Goal: Transaction & Acquisition: Purchase product/service

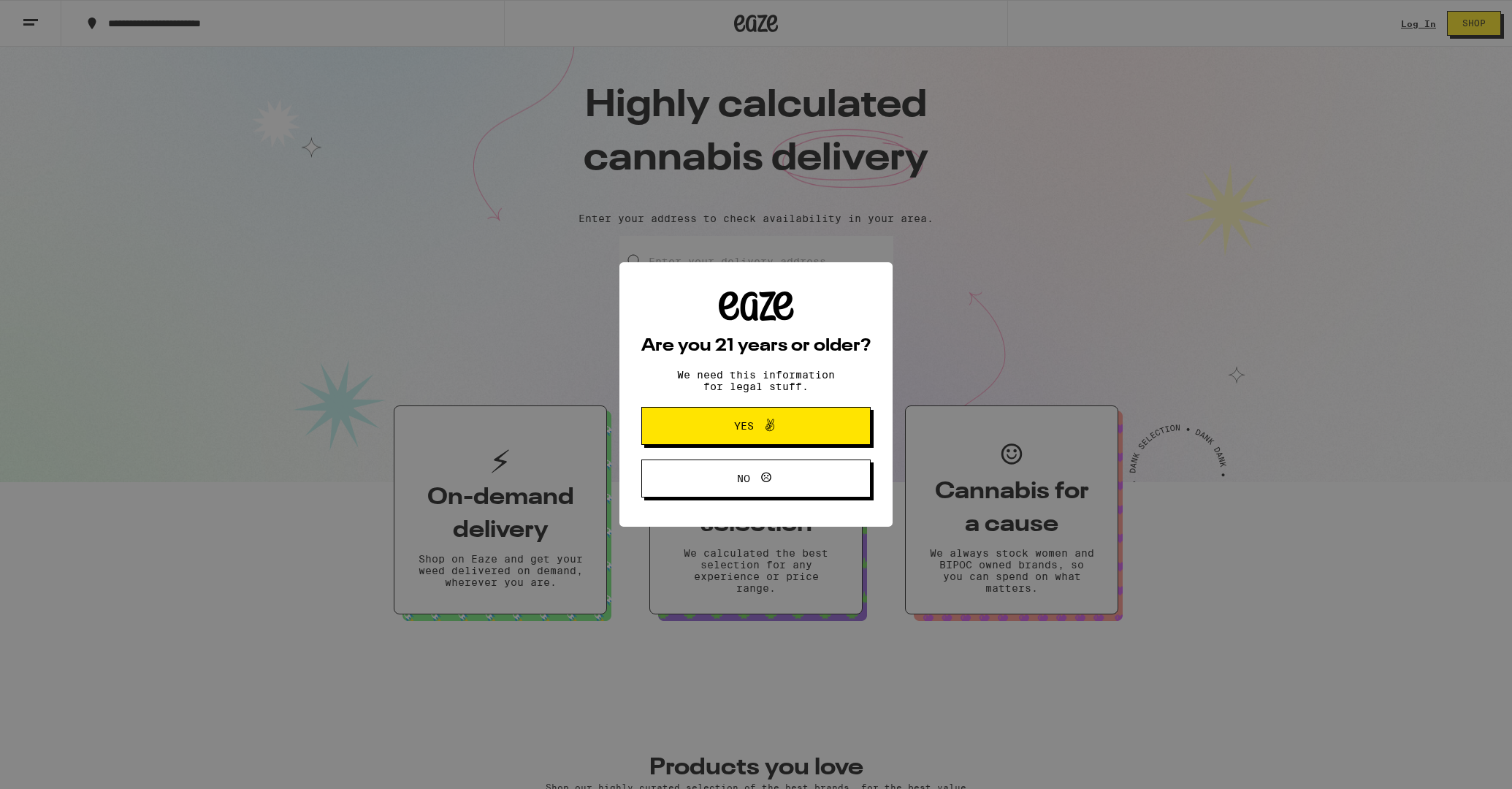
click at [1403, 22] on div "Are you 21 years or older? We need this information for legal stuff. Yes No" at bounding box center [756, 394] width 1512 height 789
click at [807, 435] on button "Yes" at bounding box center [756, 426] width 229 height 38
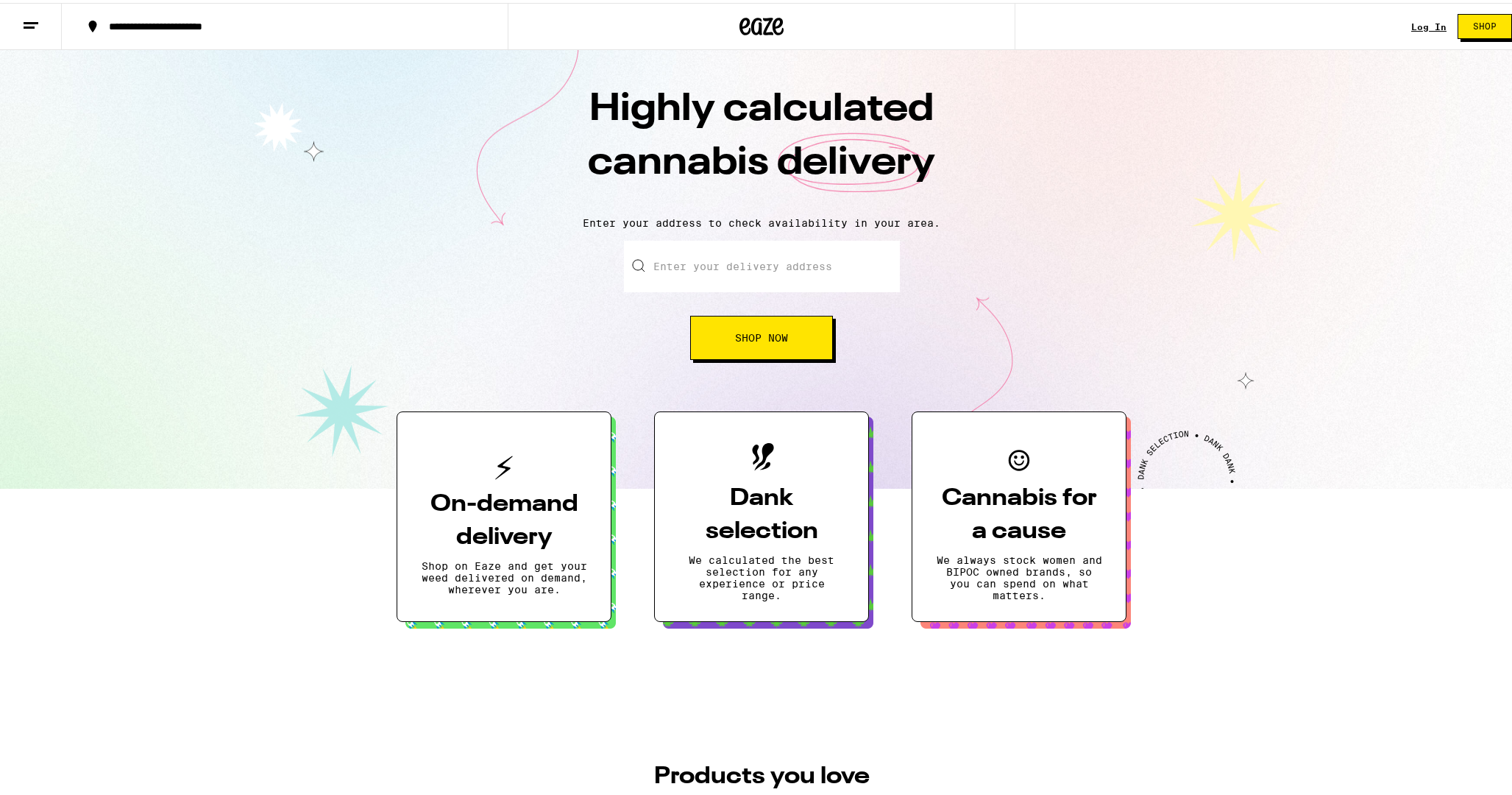
click at [1418, 24] on link "Log In" at bounding box center [1429, 23] width 35 height 9
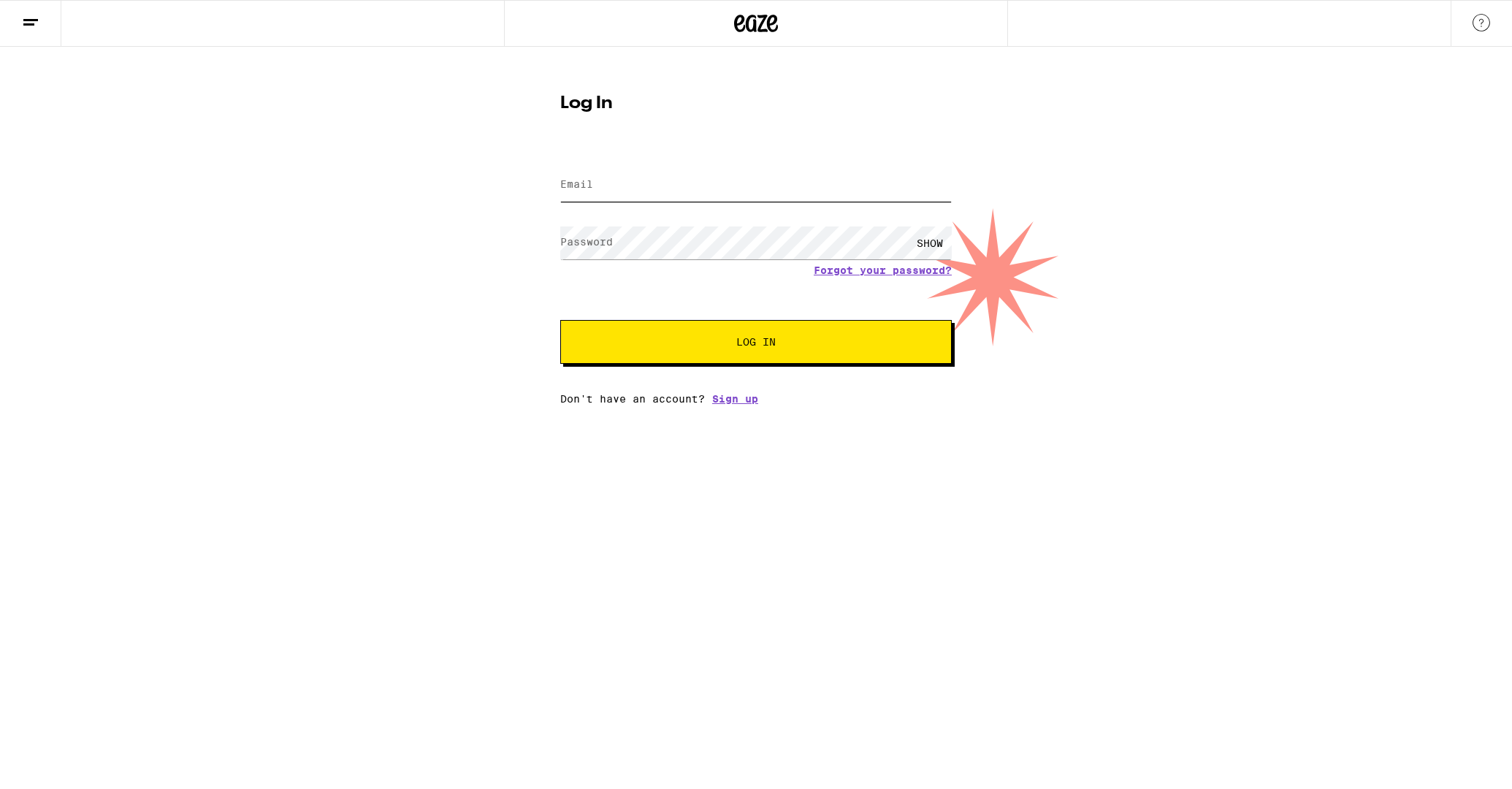
type input "[EMAIL_ADDRESS][DOMAIN_NAME]"
click at [797, 357] on button "Log In" at bounding box center [756, 342] width 392 height 44
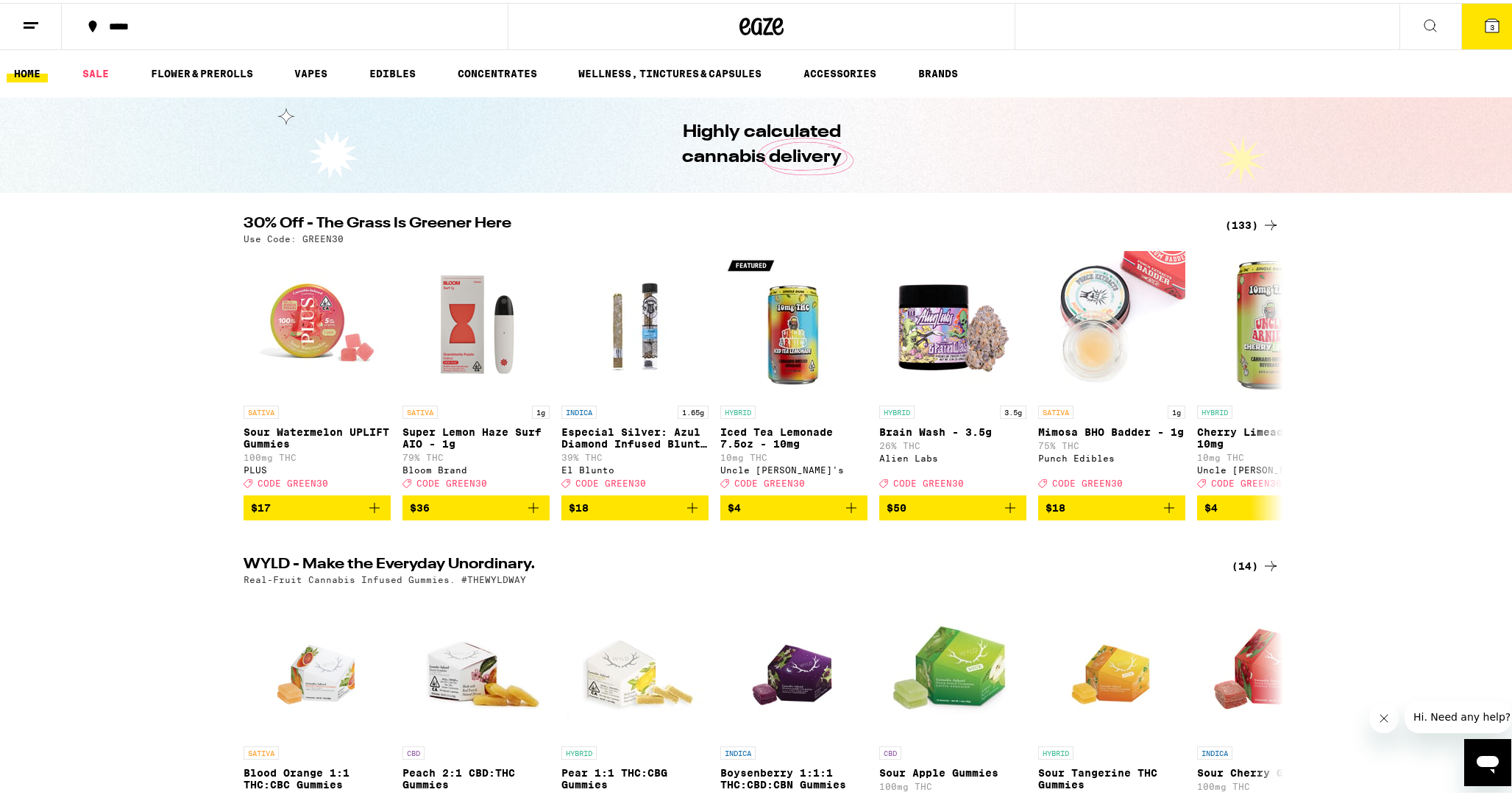
click at [1233, 222] on div "(133)" at bounding box center [1252, 222] width 54 height 18
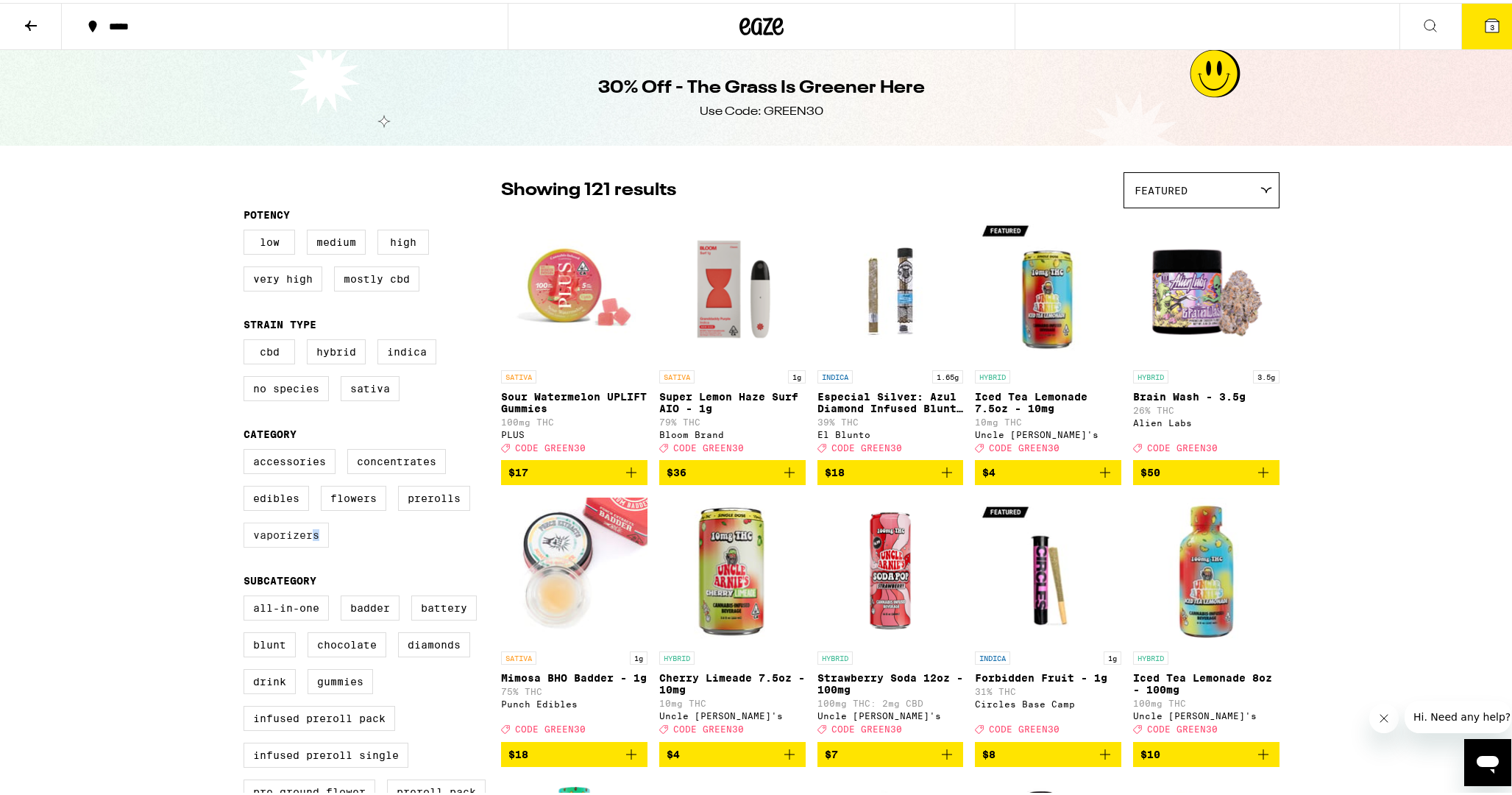
click at [308, 545] on label "Vaporizers" at bounding box center [286, 533] width 85 height 25
click at [247, 449] on input "Vaporizers" at bounding box center [247, 448] width 1 height 1
checkbox input "true"
